Goal: Check status: Check status

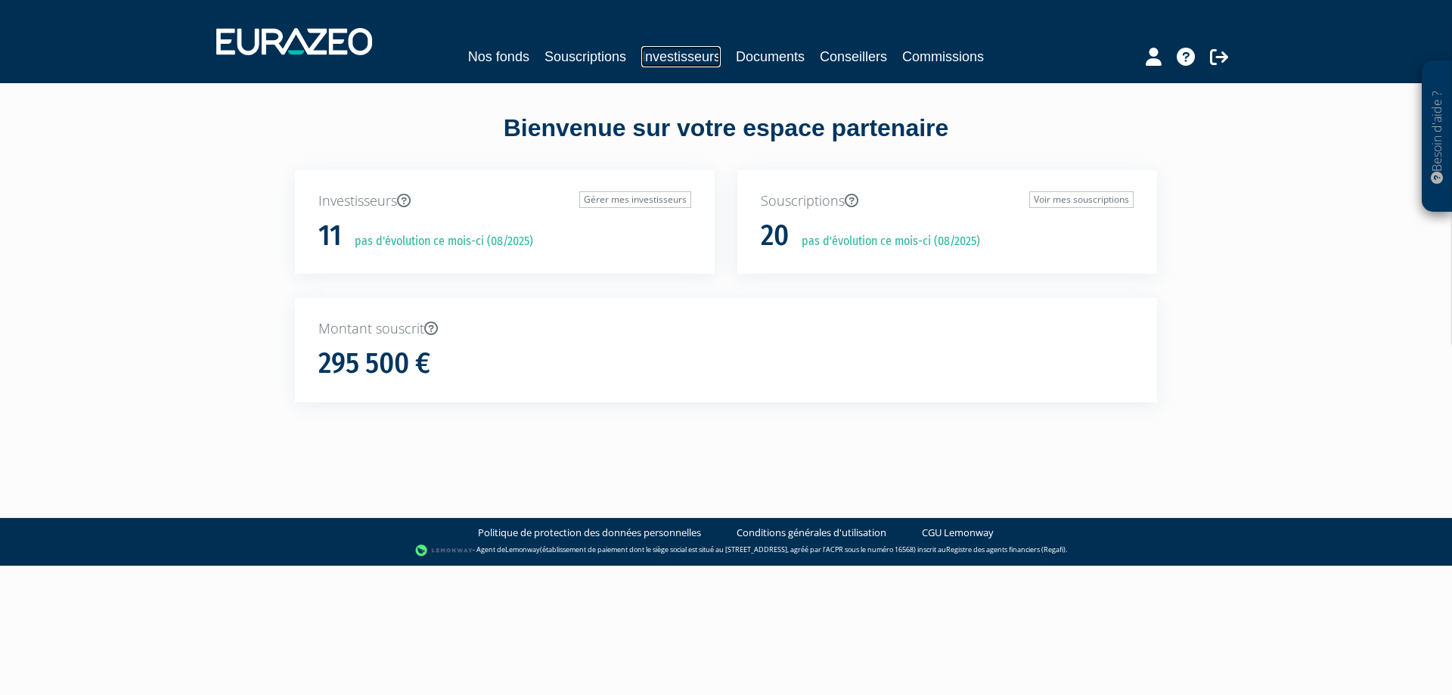
click at [671, 64] on link "Investisseurs" at bounding box center [680, 56] width 79 height 21
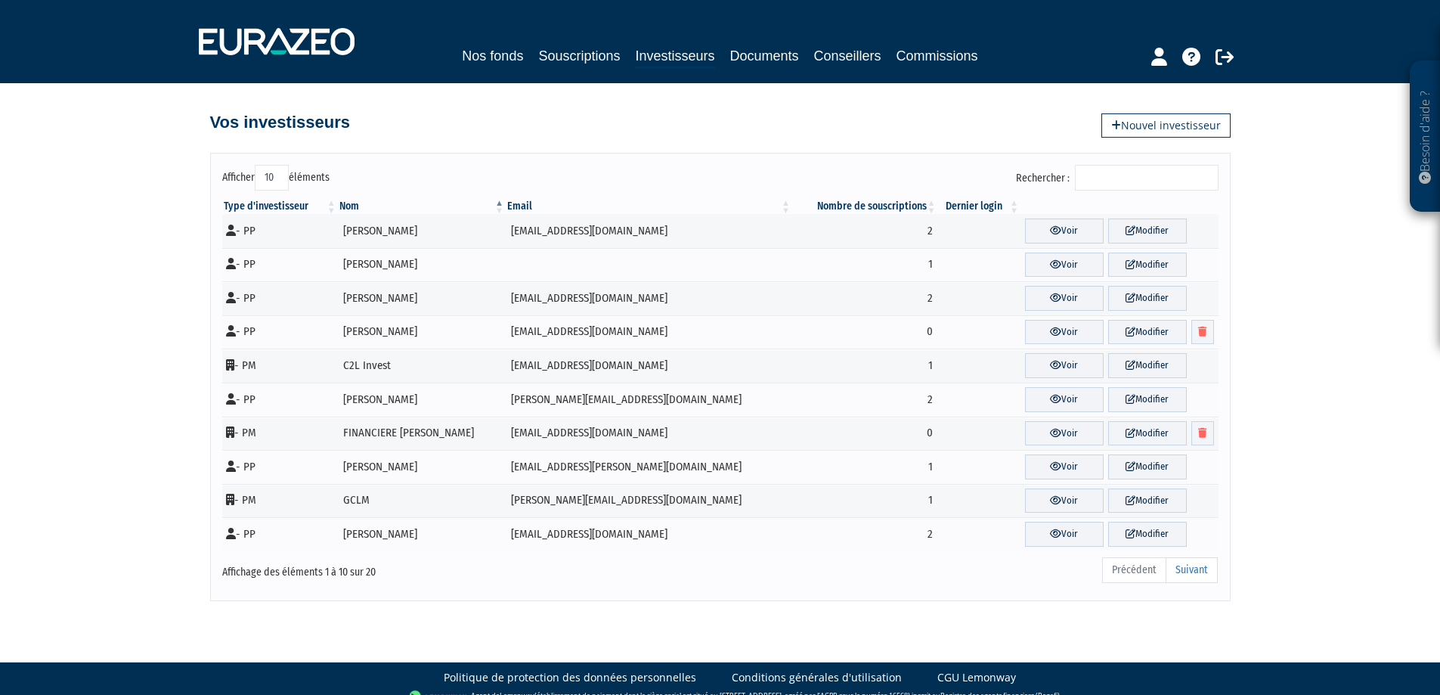
click at [1158, 176] on input "Rechercher :" at bounding box center [1147, 178] width 144 height 26
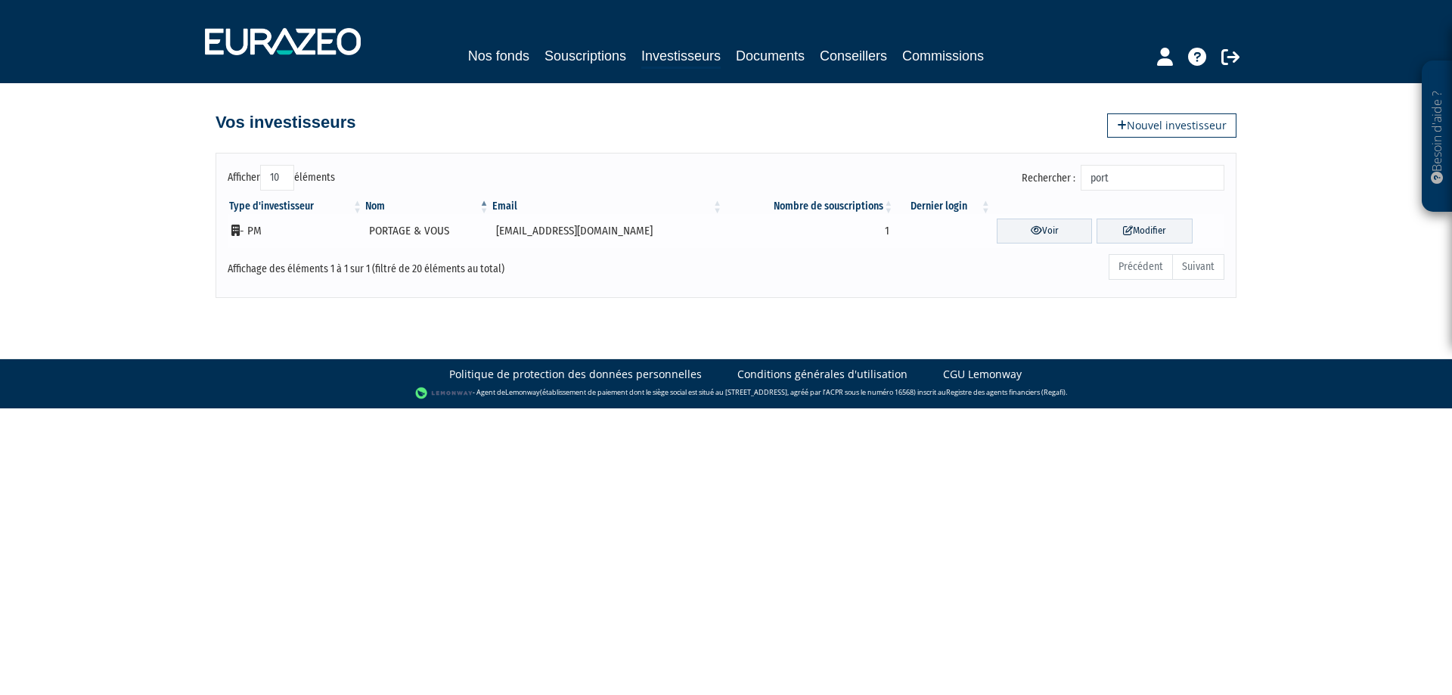
type input "port"
click at [1020, 216] on td "Voir Modifier" at bounding box center [1108, 231] width 232 height 34
click at [1024, 225] on link "Voir" at bounding box center [1044, 230] width 96 height 25
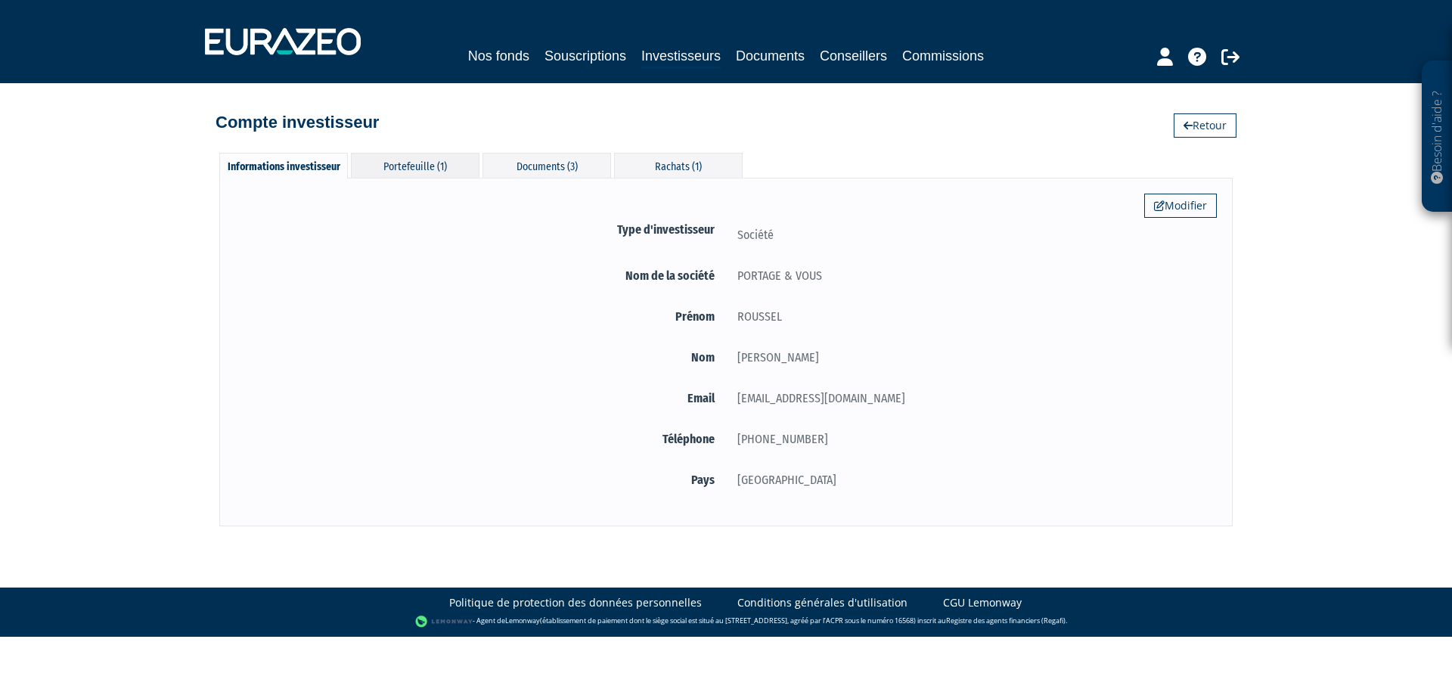
click at [432, 164] on div "Portefeuille (1)" at bounding box center [415, 165] width 129 height 25
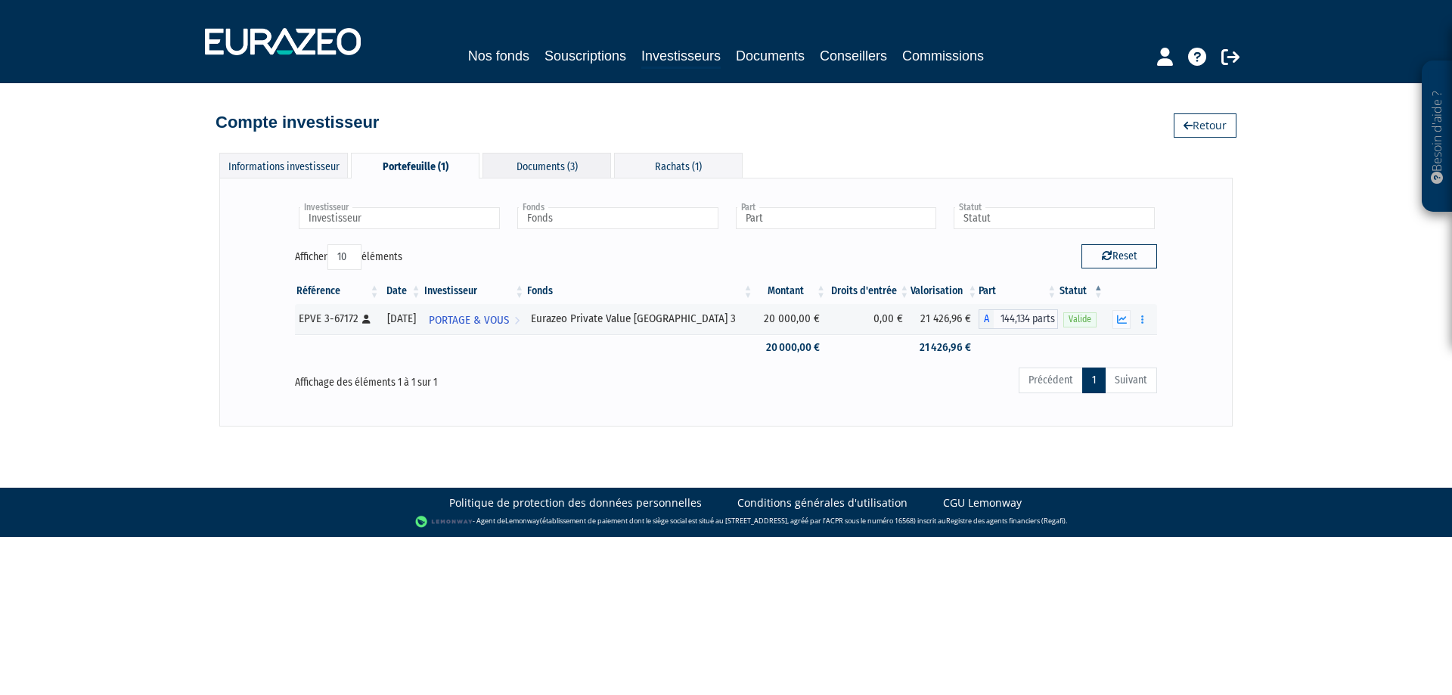
click at [545, 163] on div "Documents (3)" at bounding box center [546, 165] width 129 height 25
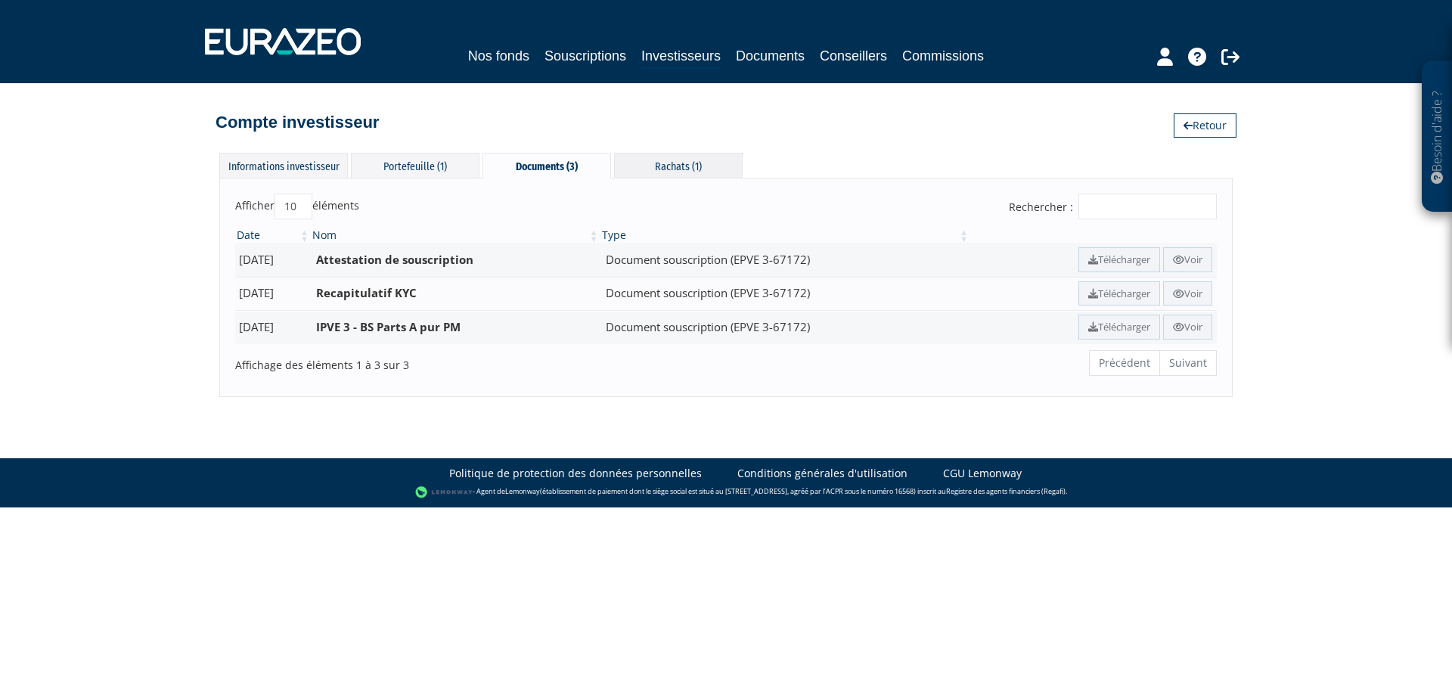
click at [686, 167] on div "Rachats (1)" at bounding box center [678, 165] width 129 height 25
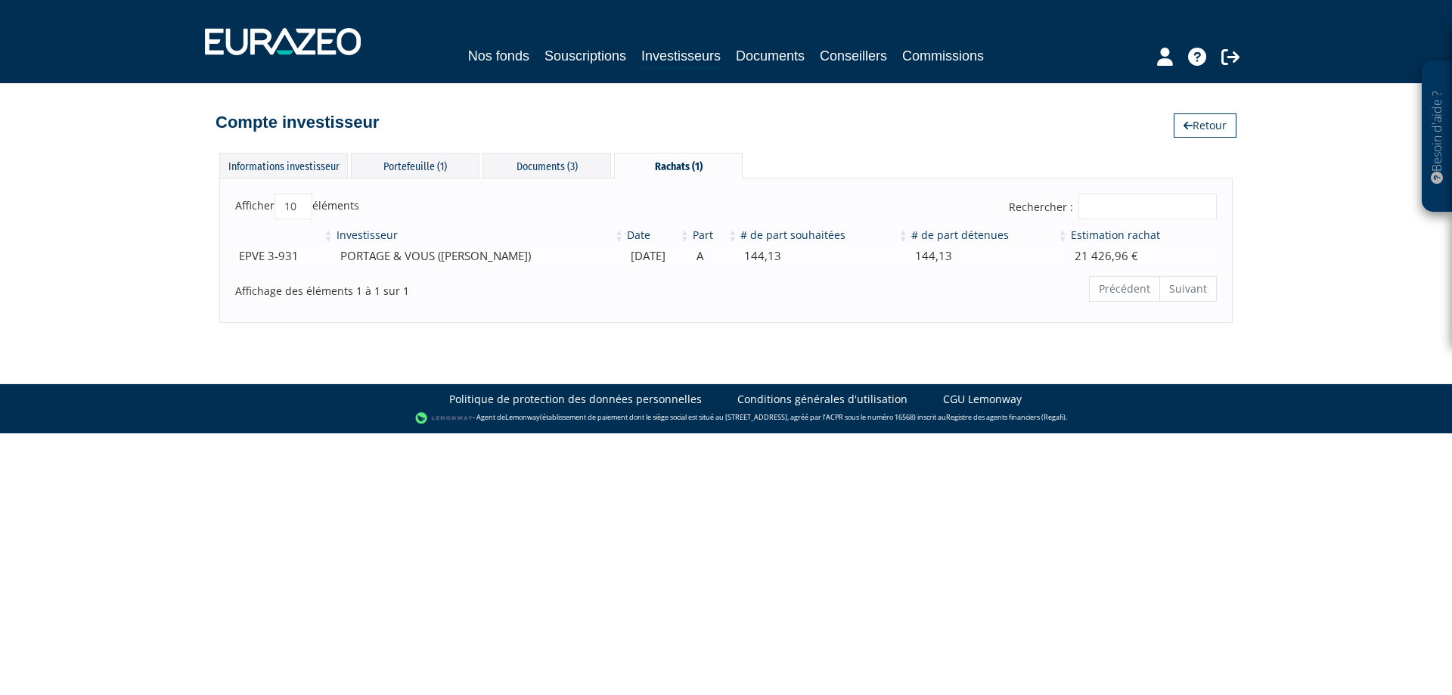
click at [788, 265] on td "144,13" at bounding box center [824, 256] width 170 height 26
click at [636, 250] on td "25/07/2025" at bounding box center [658, 256] width 66 height 26
click at [509, 269] on td "PORTAGE & VOUS (Lydie Roussel)" at bounding box center [480, 256] width 290 height 26
click at [471, 255] on td "PORTAGE & VOUS (Lydie Roussel)" at bounding box center [480, 256] width 290 height 26
